Goal: Task Accomplishment & Management: Use online tool/utility

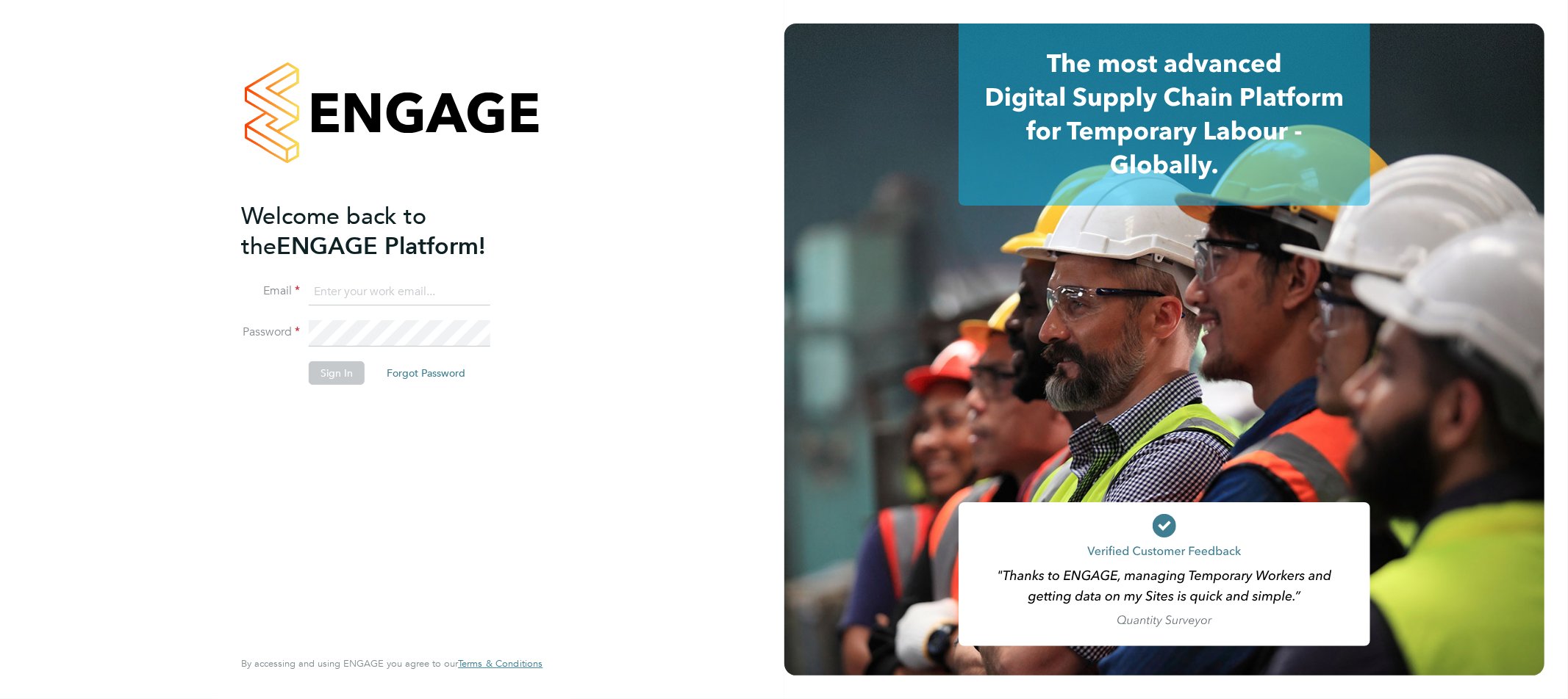
type input "bperkin@psrsolutions.co.uk"
click at [339, 372] on button "Sign In" at bounding box center [336, 372] width 56 height 23
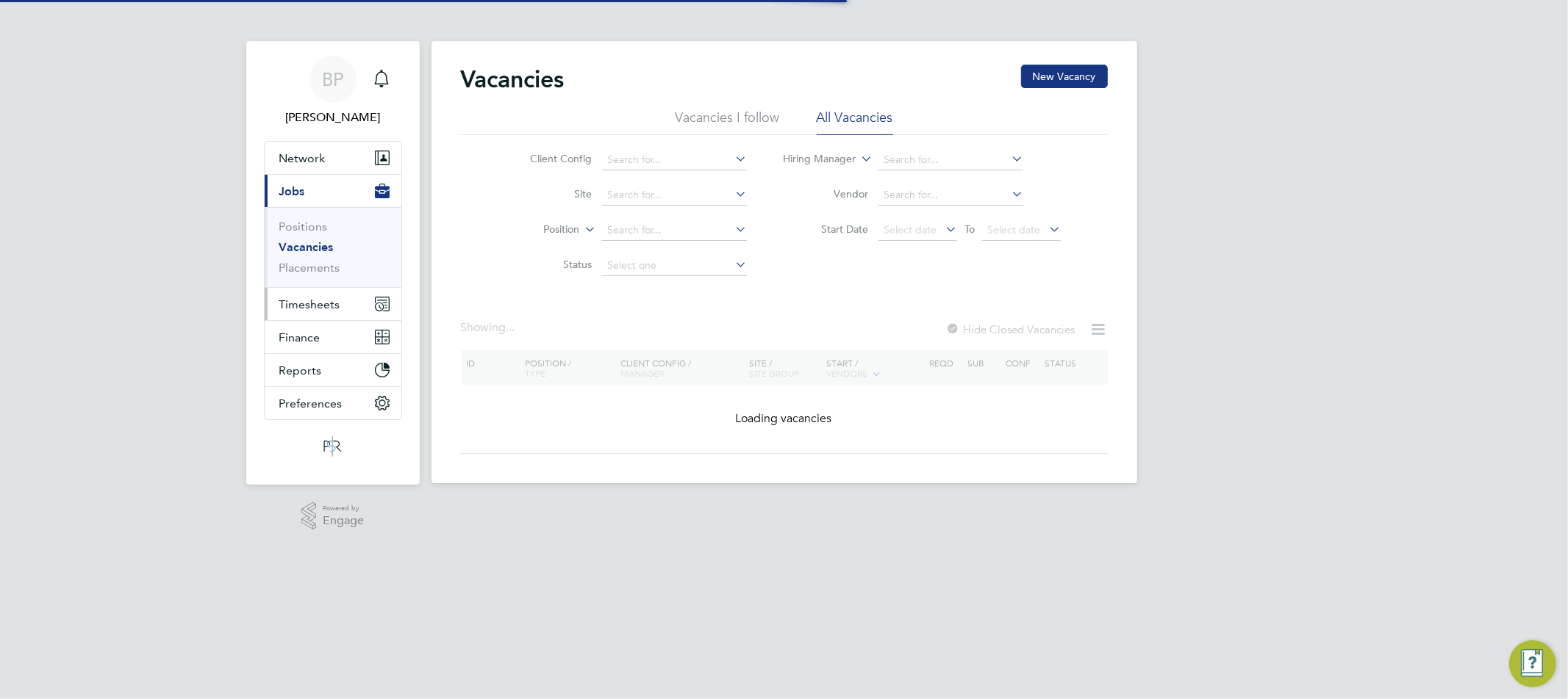
click at [336, 291] on button "Timesheets" at bounding box center [332, 304] width 136 height 32
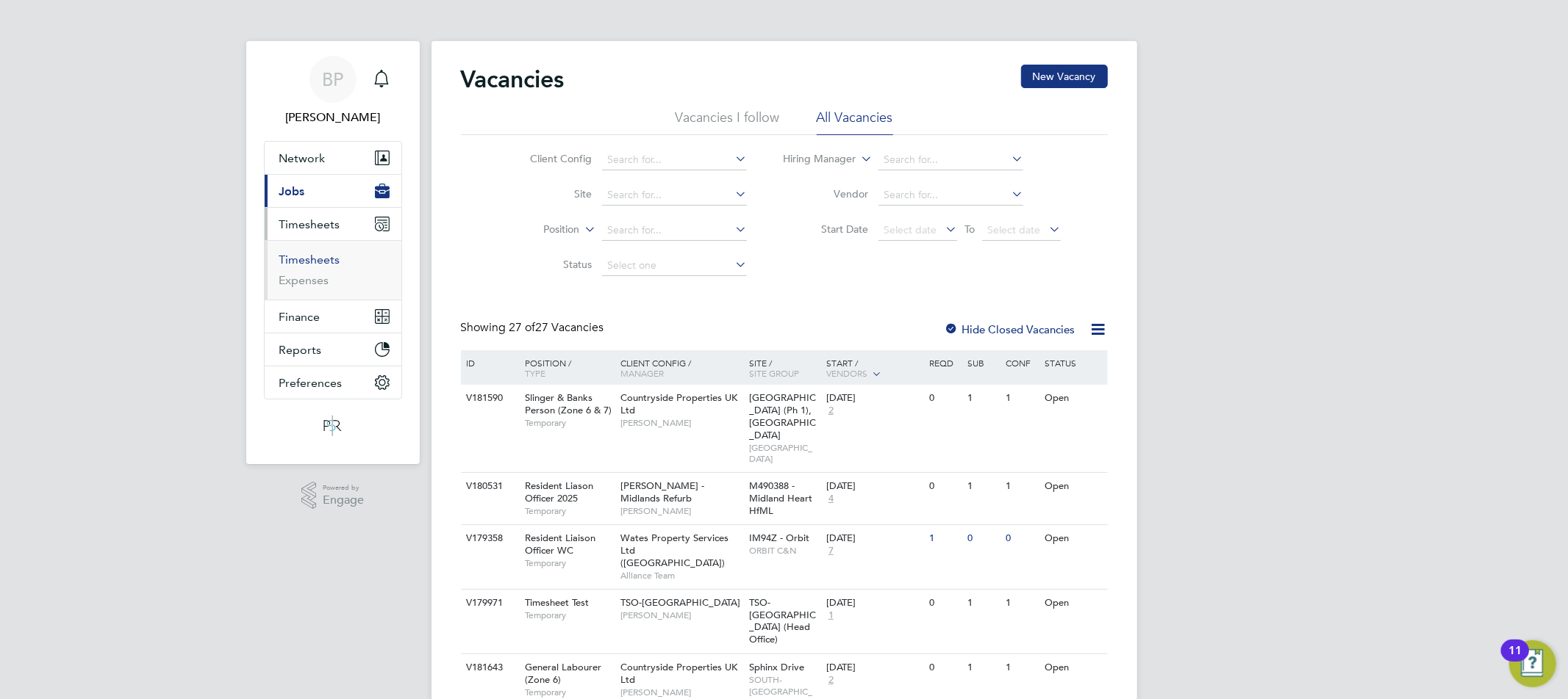
drag, startPoint x: 318, startPoint y: 256, endPoint x: 341, endPoint y: 255, distance: 23.0
click at [318, 256] on link "Timesheets" at bounding box center [310, 259] width 61 height 14
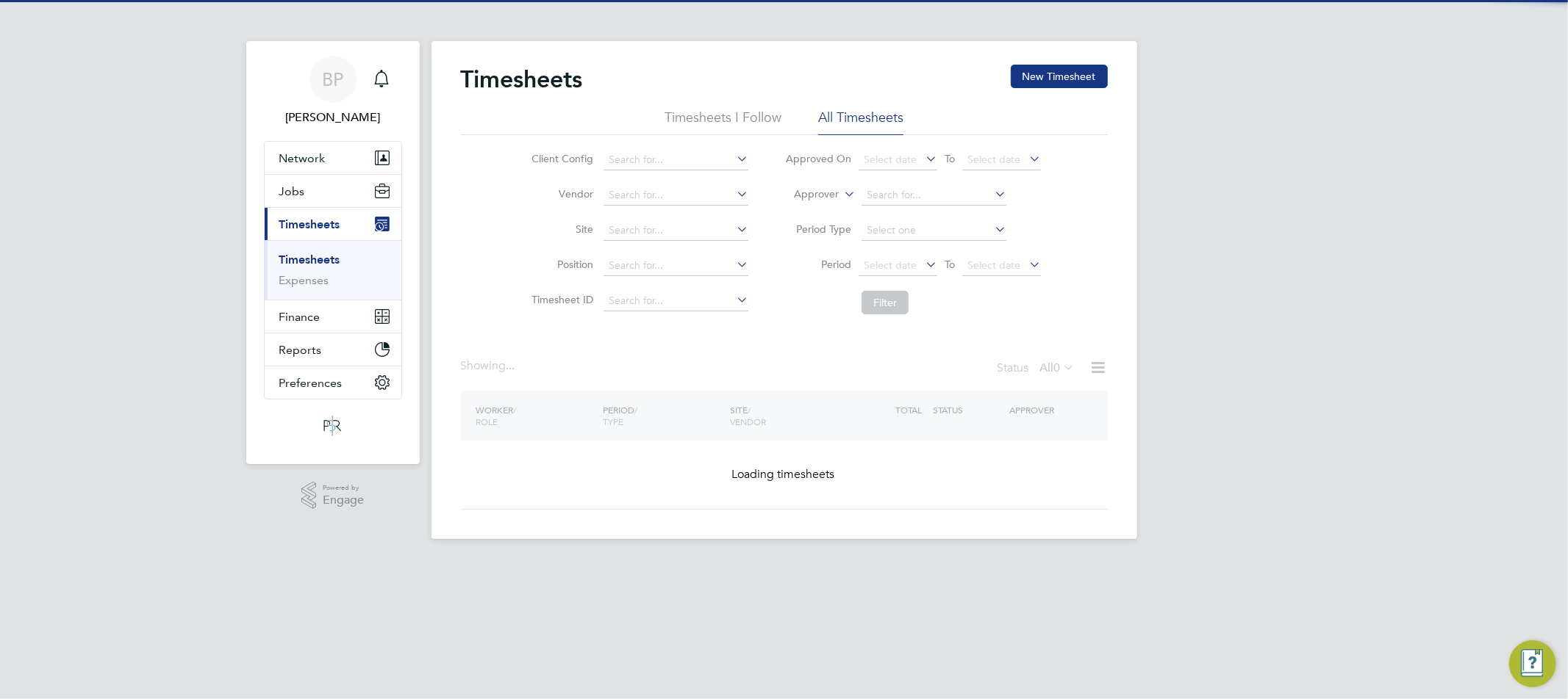
click at [815, 194] on label "Approver" at bounding box center [806, 194] width 66 height 15
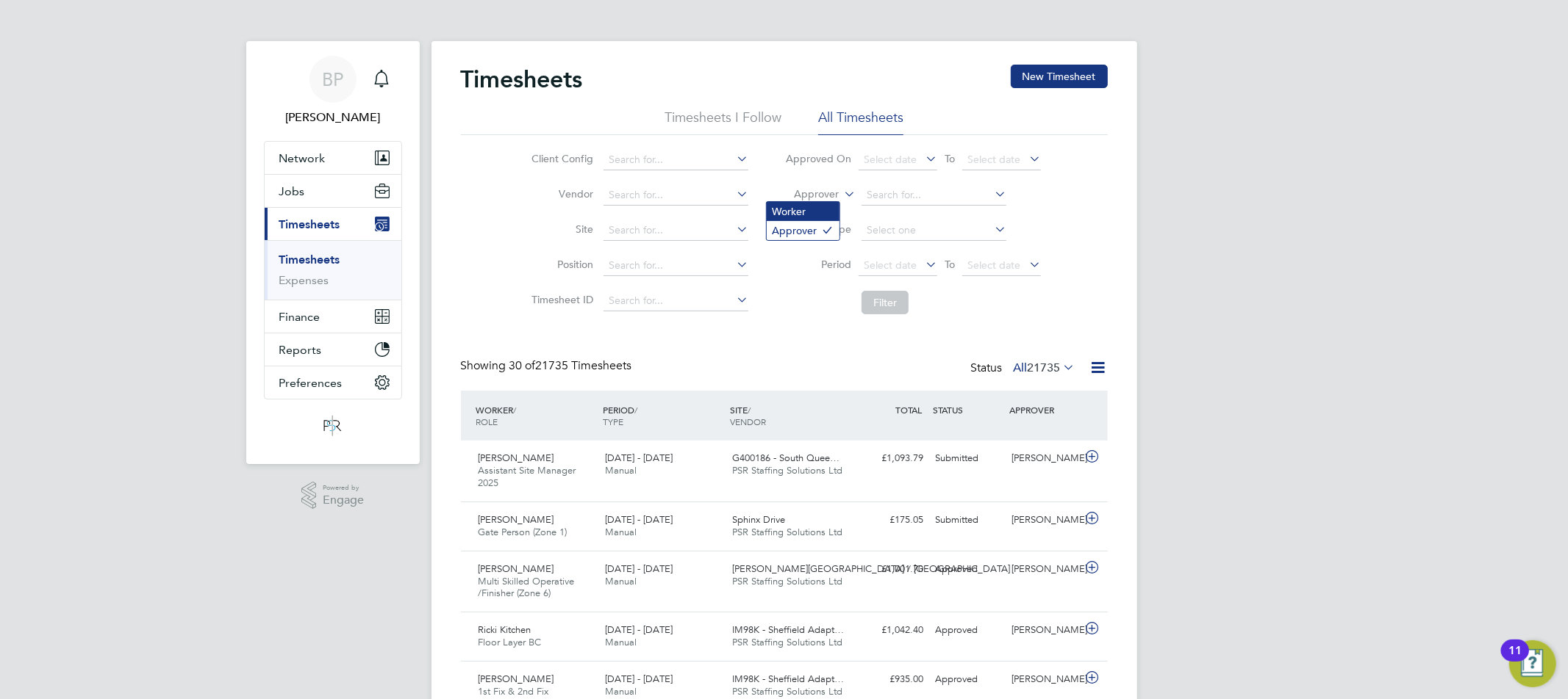
click at [810, 213] on li "Worker" at bounding box center [803, 212] width 73 height 19
click at [869, 199] on input at bounding box center [933, 196] width 144 height 21
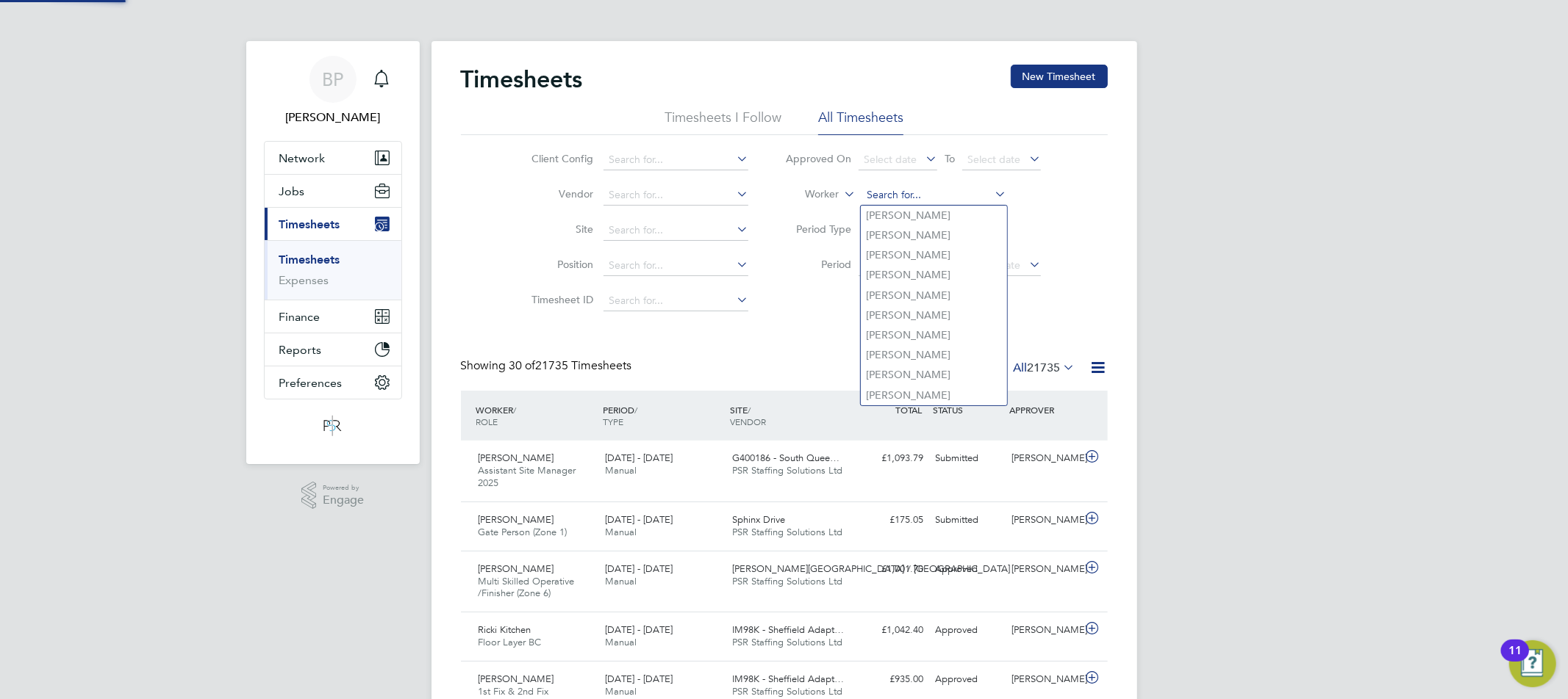
paste input "mccabes"
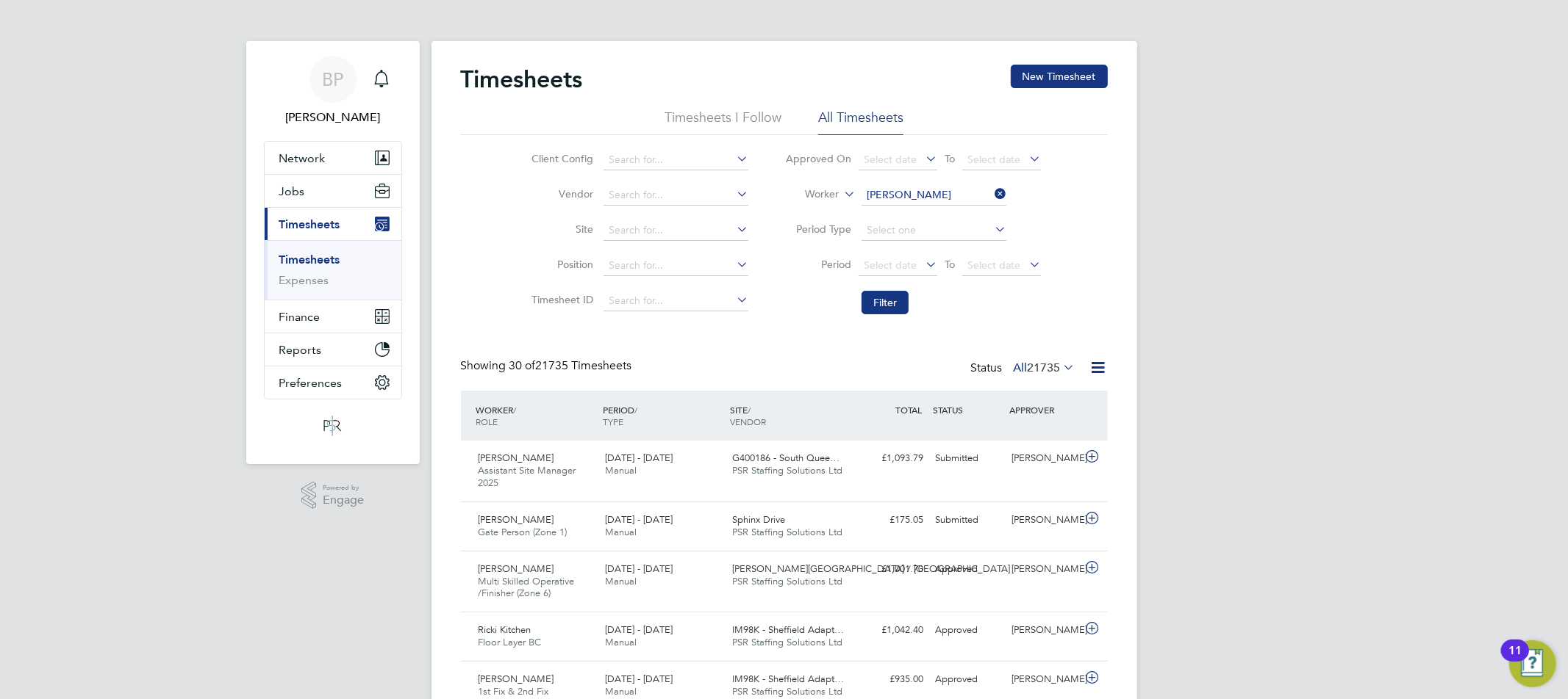
click at [951, 237] on b "[PERSON_NAME]" at bounding box center [994, 235] width 85 height 12
type input "[PERSON_NAME]"
click at [883, 303] on button "Filter" at bounding box center [885, 302] width 47 height 23
